Goal: Information Seeking & Learning: Learn about a topic

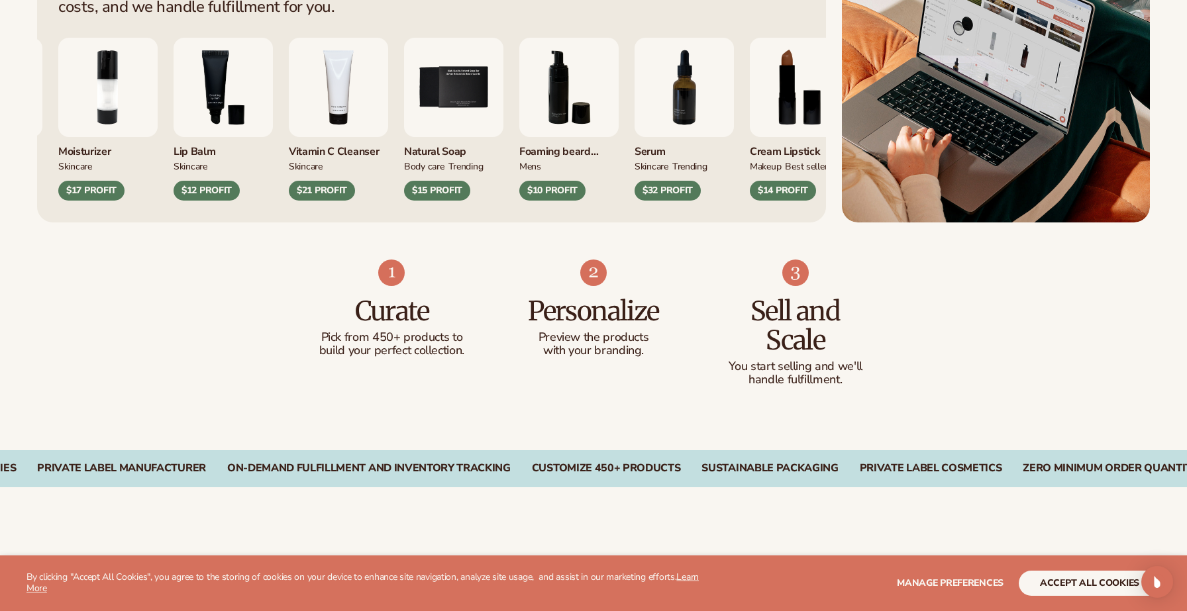
scroll to position [658, 0]
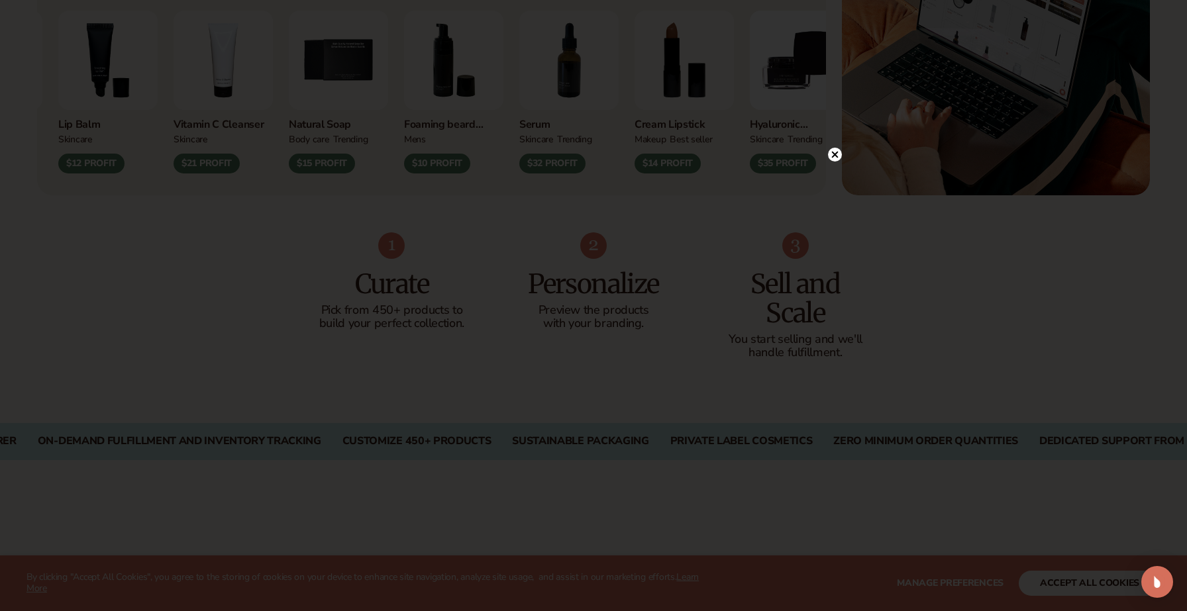
click at [839, 155] on circle at bounding box center [835, 155] width 14 height 14
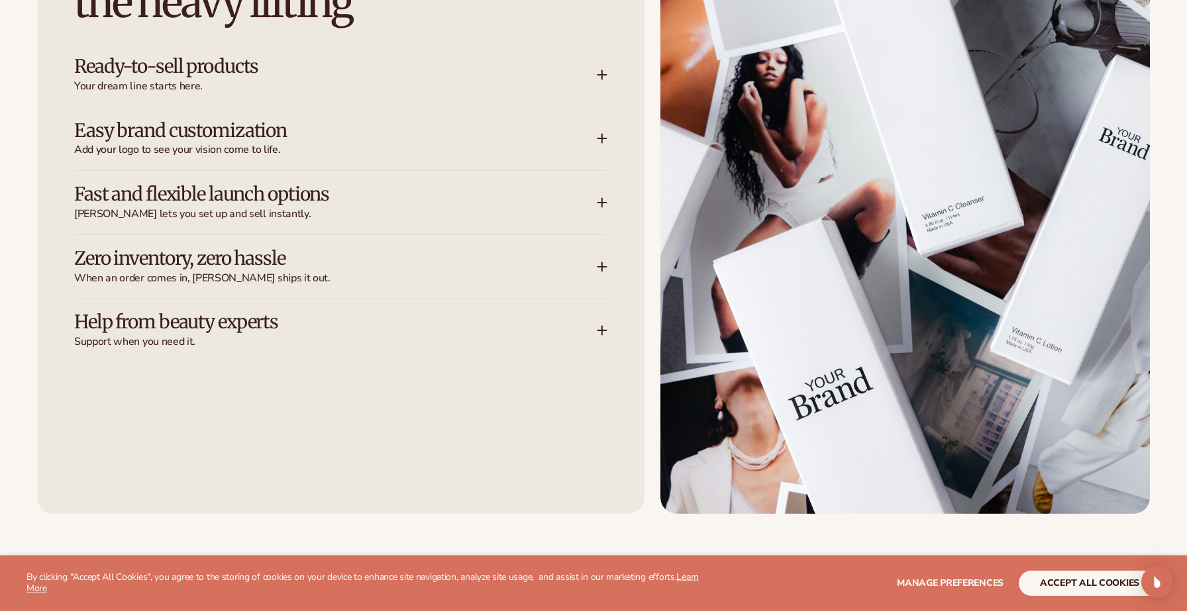
scroll to position [1839, 0]
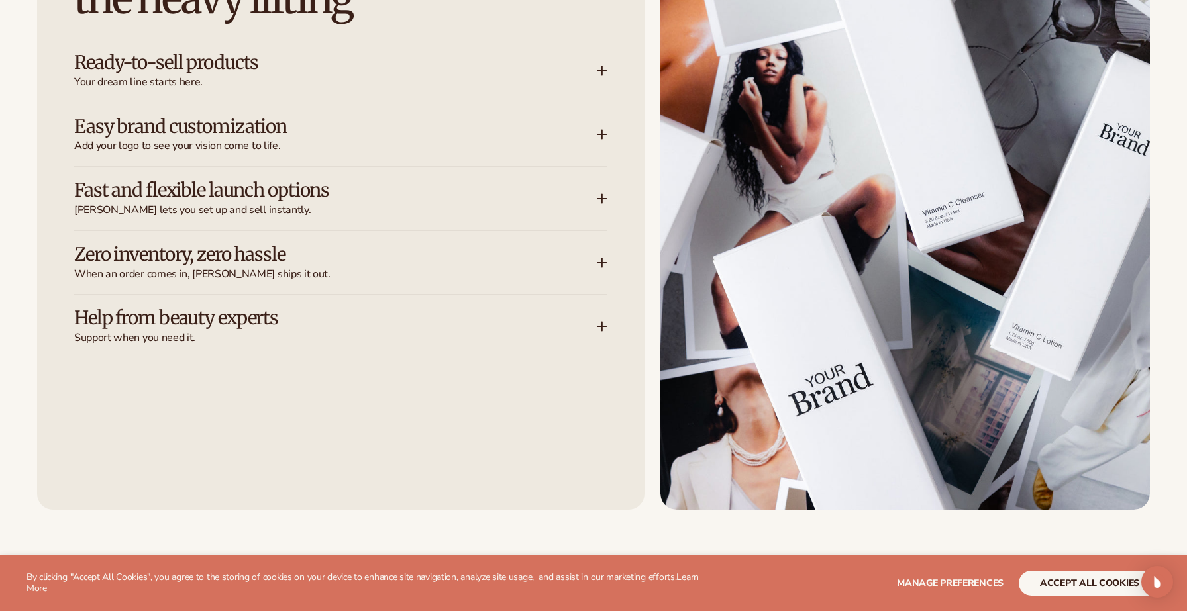
click at [542, 261] on h3 "Zero inventory, zero hassle" at bounding box center [315, 254] width 483 height 21
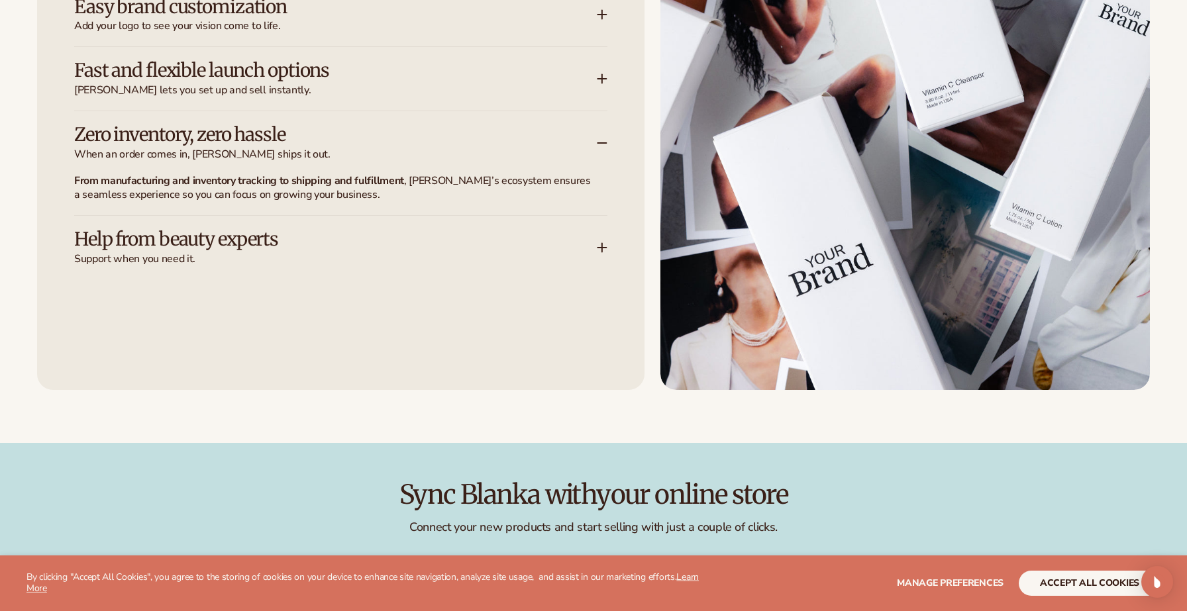
scroll to position [1977, 0]
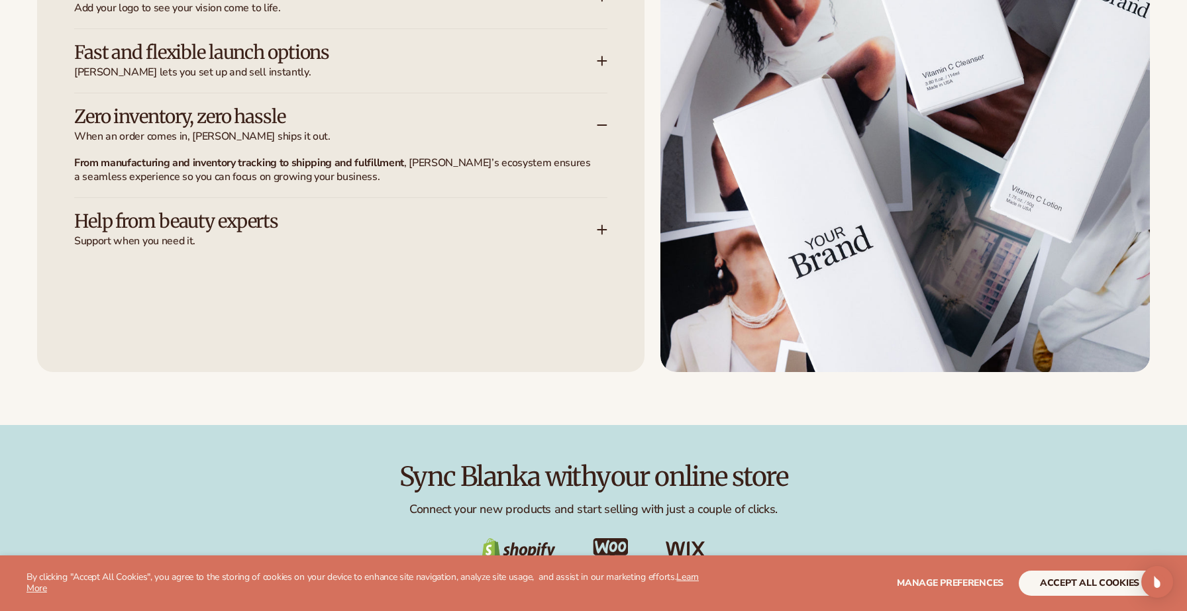
click at [532, 229] on h3 "Help from beauty experts" at bounding box center [315, 221] width 483 height 21
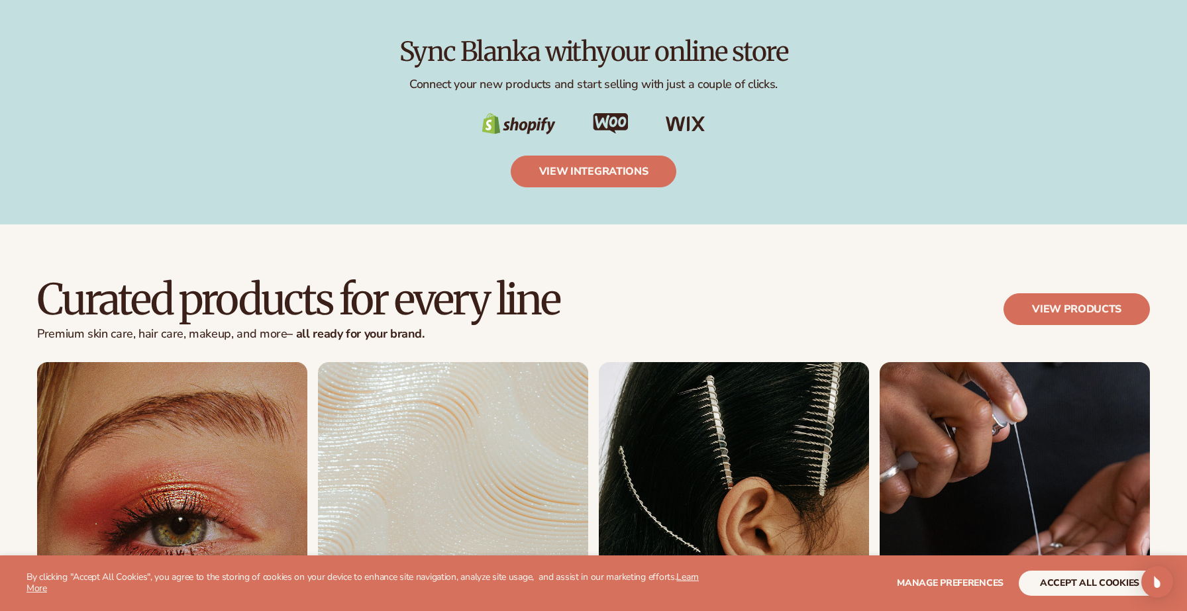
scroll to position [2415, 0]
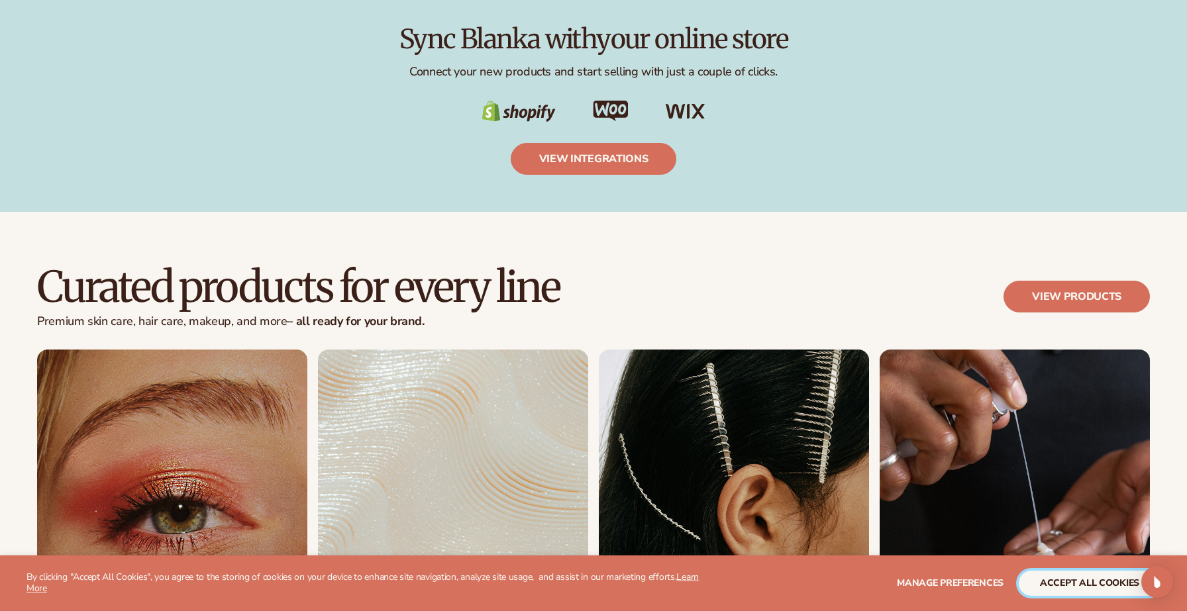
click at [1080, 580] on button "accept all cookies" at bounding box center [1090, 583] width 142 height 25
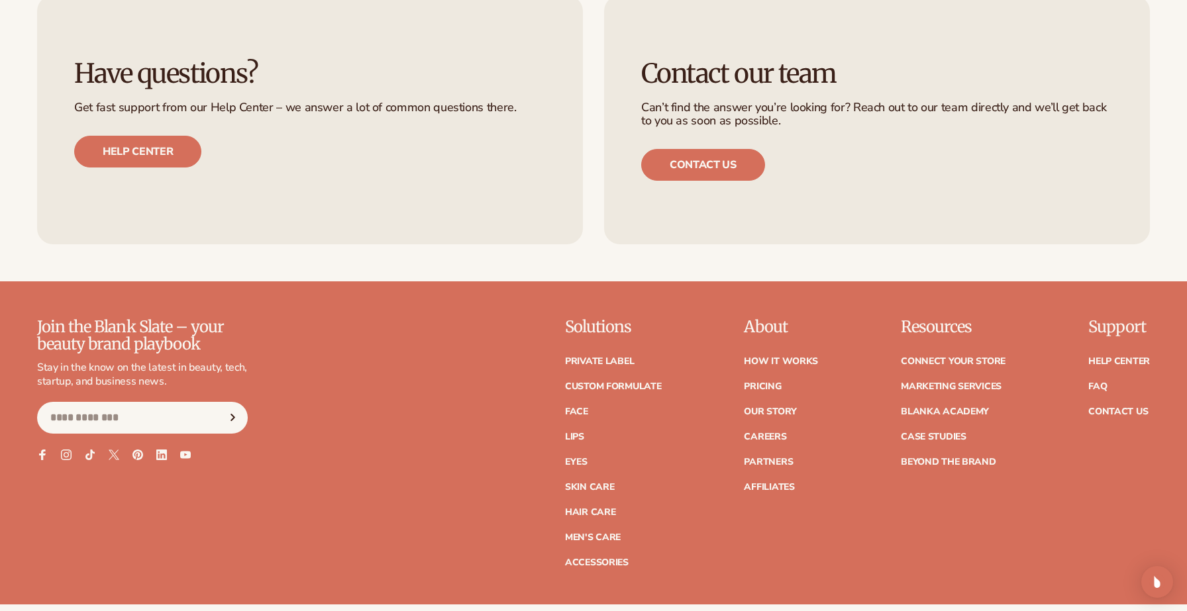
scroll to position [5722, 0]
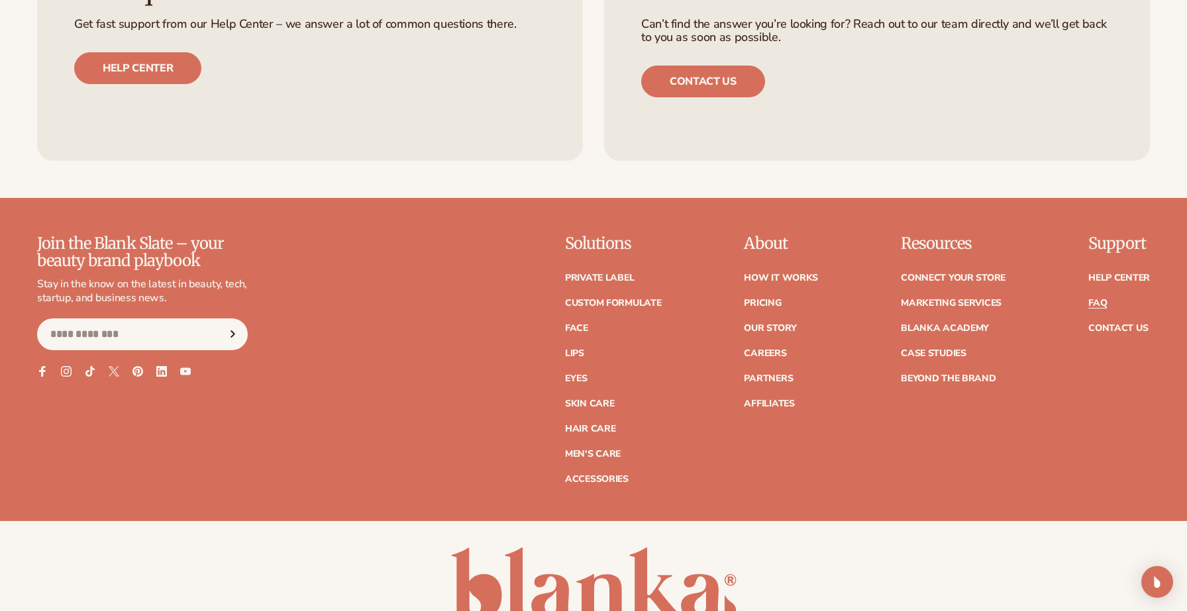
click at [1098, 301] on link "FAQ" at bounding box center [1097, 303] width 19 height 9
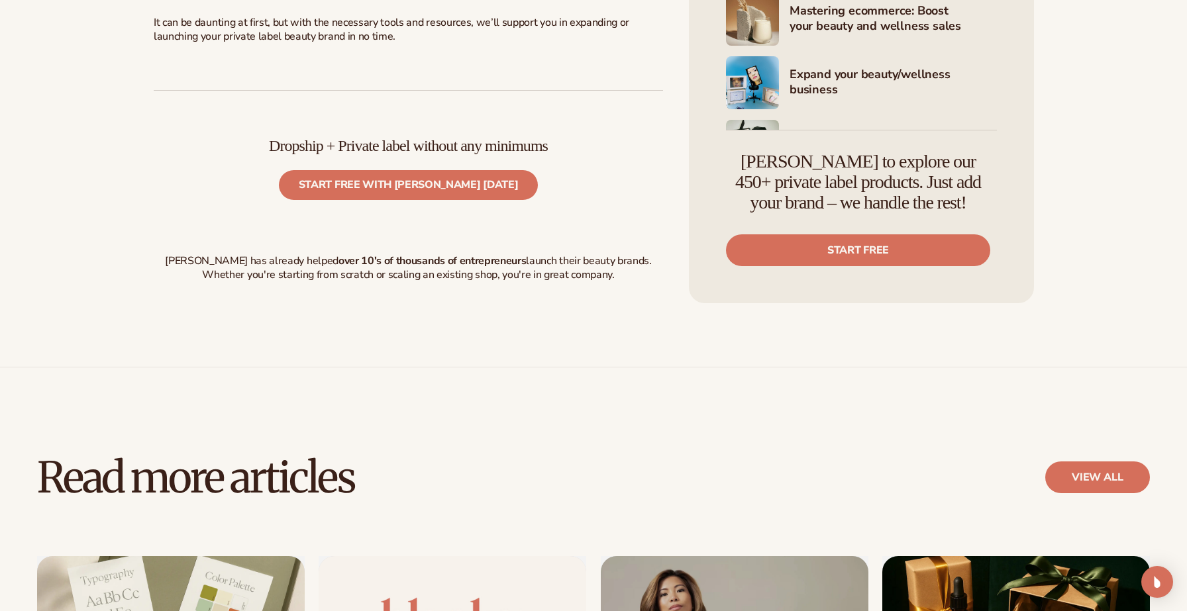
scroll to position [4564, 0]
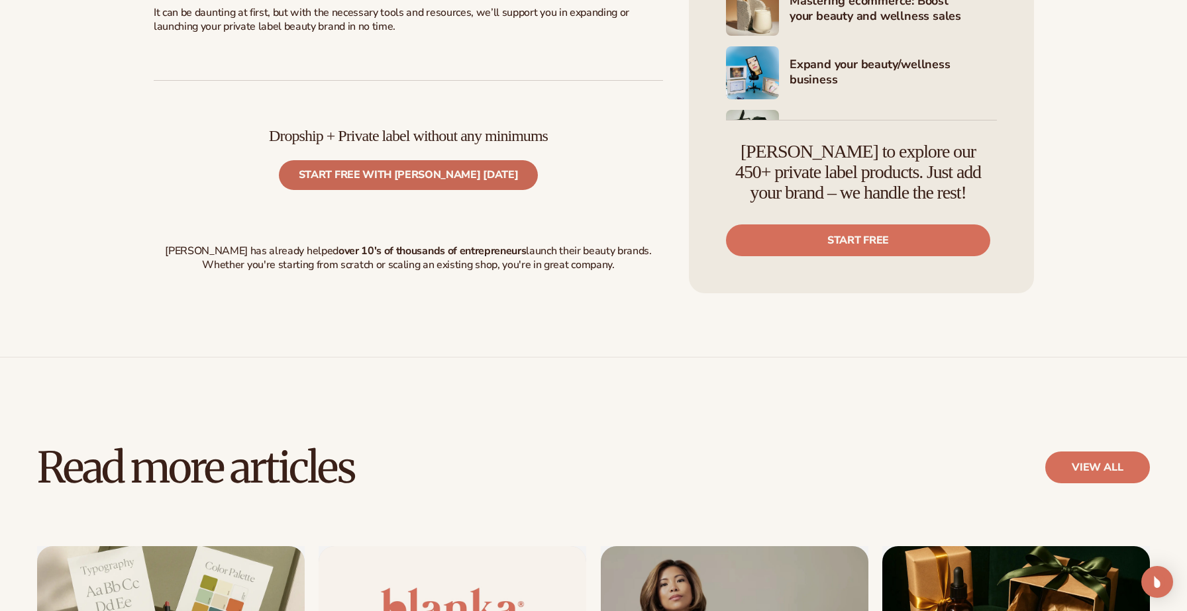
click at [457, 190] on link "Start free with Blanka today" at bounding box center [408, 175] width 259 height 30
